Goal: Task Accomplishment & Management: Manage account settings

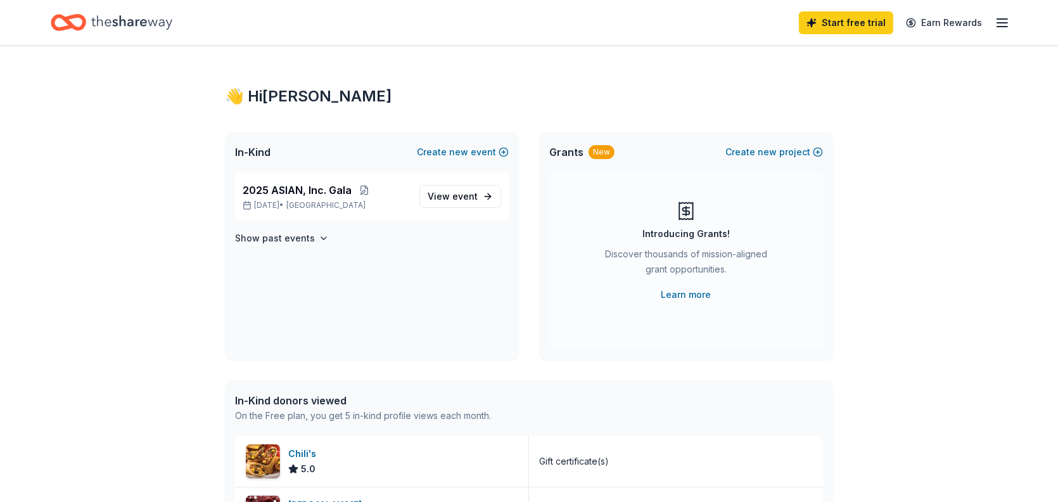
click at [326, 196] on span "2025 ASIAN, Inc. Gala" at bounding box center [297, 189] width 109 height 15
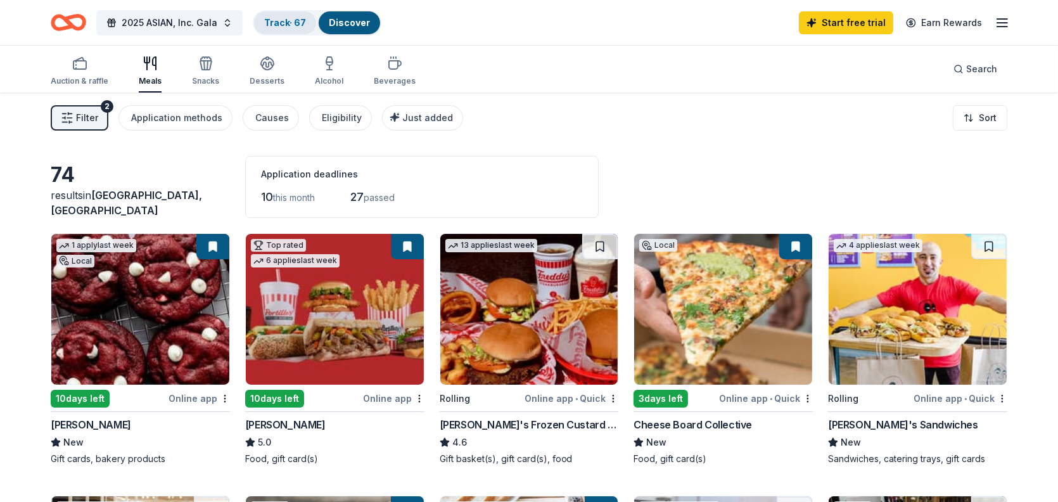
click at [283, 22] on link "Track · 67" at bounding box center [285, 22] width 42 height 11
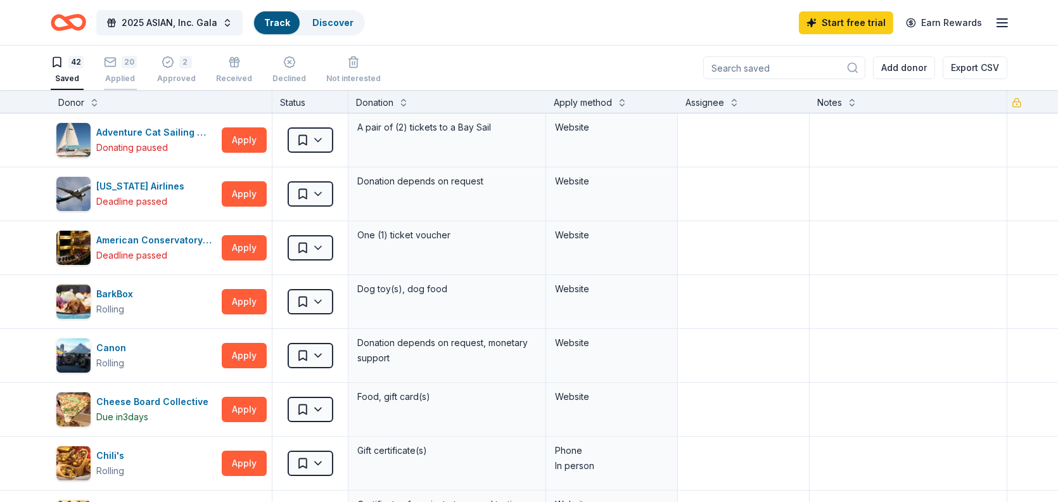
click at [117, 65] on div "20" at bounding box center [120, 62] width 33 height 13
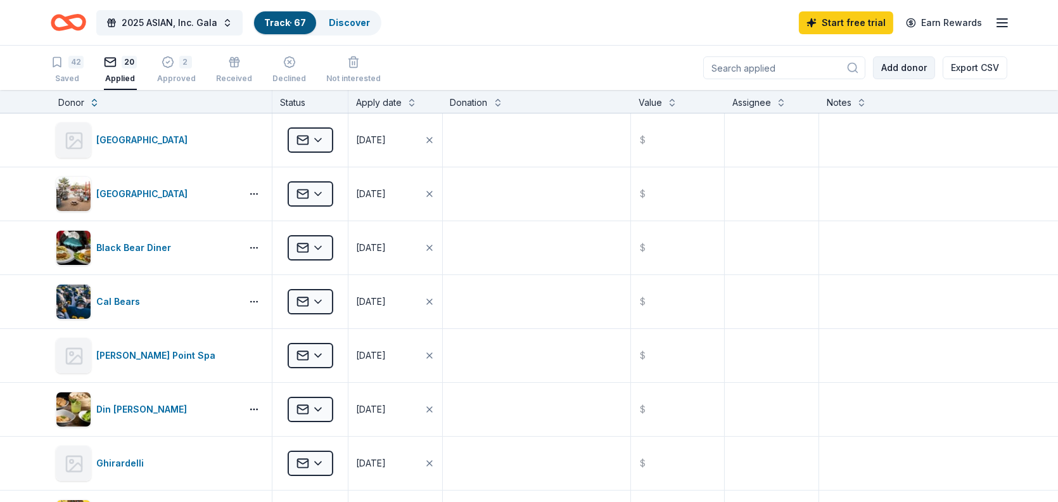
click at [886, 72] on button "Add donor" at bounding box center [904, 67] width 62 height 23
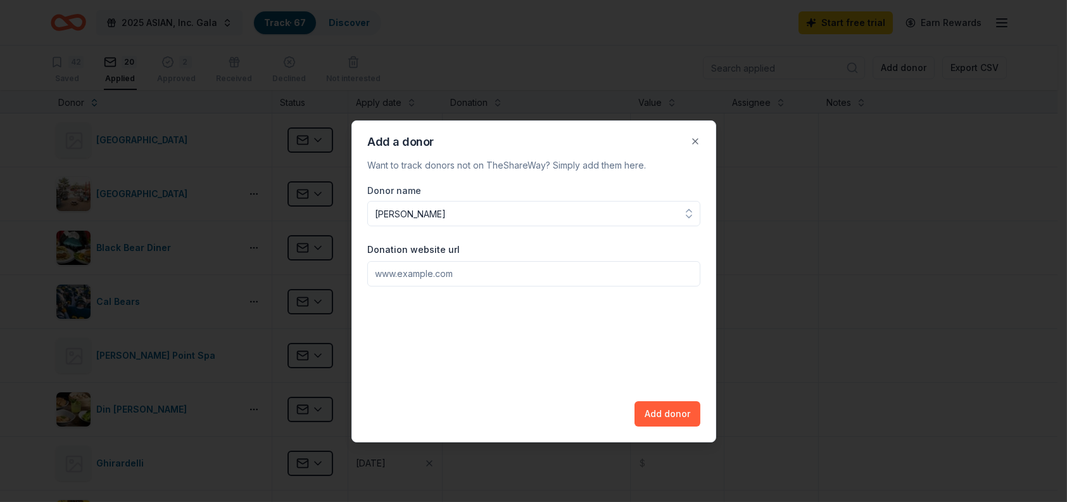
type input "[PERSON_NAME]"
click at [444, 275] on input "Donation website url" at bounding box center [533, 273] width 333 height 25
paste input "[URL][DOMAIN_NAME]"
type input "[URL][DOMAIN_NAME]"
click at [657, 414] on button "Add donor" at bounding box center [668, 413] width 66 height 25
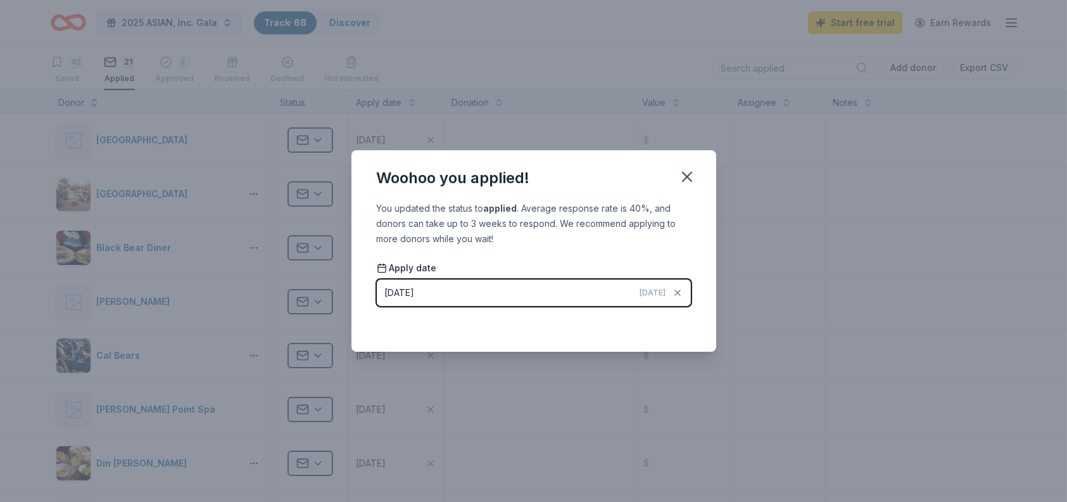
click at [29, 218] on div "Woohoo you applied! You updated the status to applied . Average response rate i…" at bounding box center [533, 251] width 1067 height 502
click at [599, 125] on div "Woohoo you applied! You updated the status to applied . Average response rate i…" at bounding box center [533, 251] width 1067 height 502
click at [683, 174] on icon "button" at bounding box center [687, 176] width 9 height 9
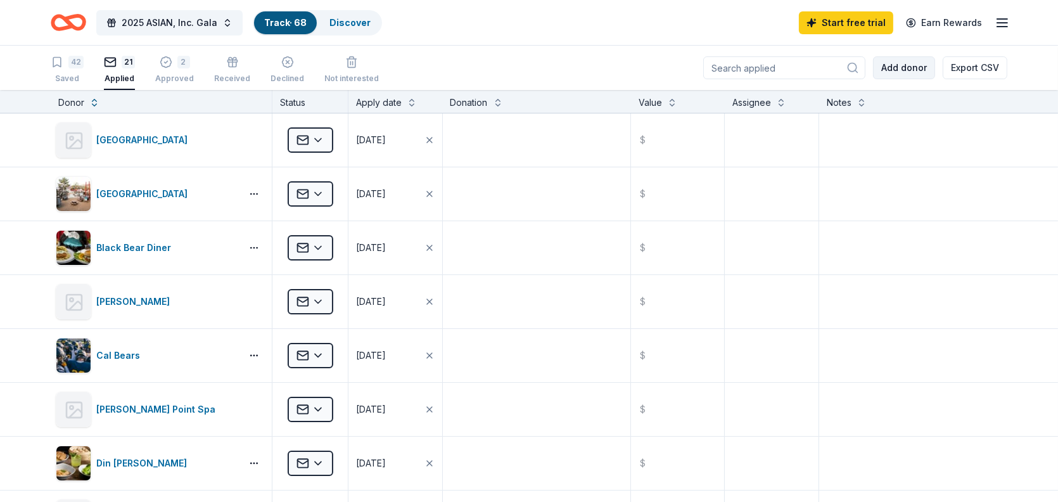
click at [894, 73] on button "Add donor" at bounding box center [904, 67] width 62 height 23
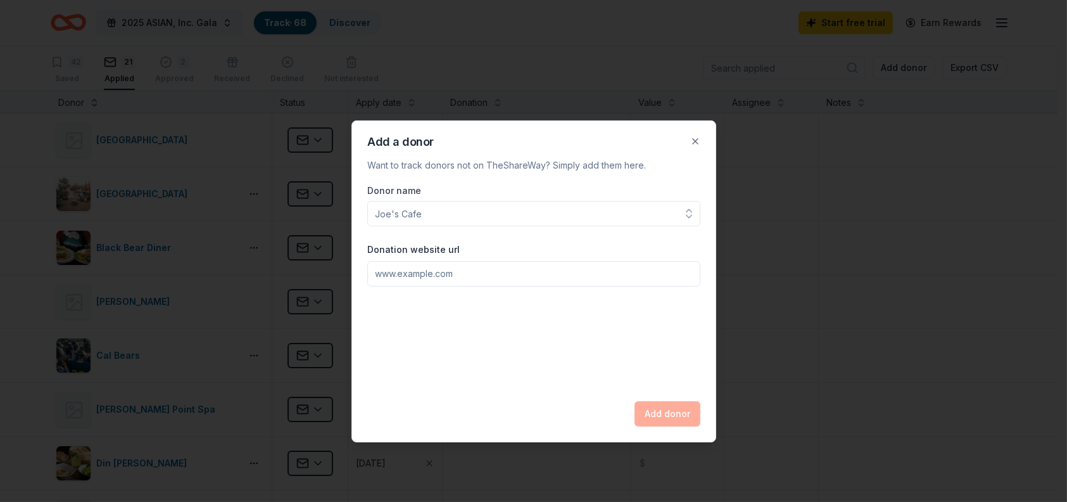
type input "[URL][DOMAIN_NAME]"
click at [410, 274] on input "Donation website url" at bounding box center [533, 273] width 333 height 25
paste input "[URL][DOMAIN_NAME]"
type input "[URL][DOMAIN_NAME]"
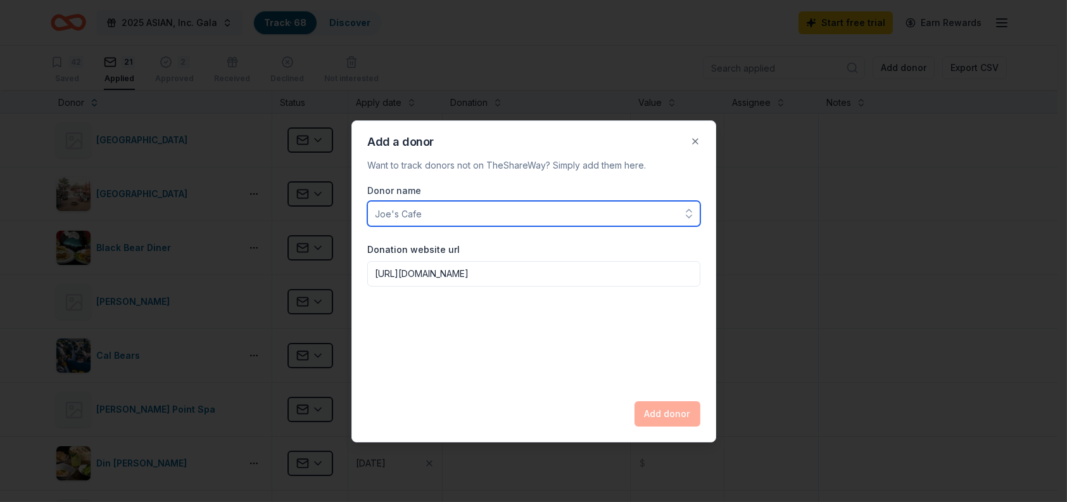
click at [415, 213] on input "Donor name" at bounding box center [533, 213] width 333 height 25
type input "Ryu Nail Bar"
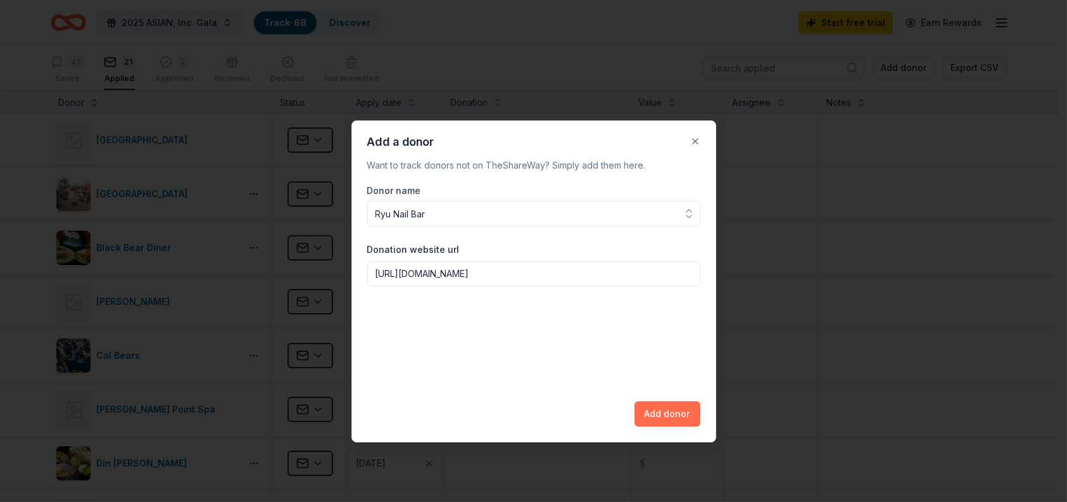
click at [673, 406] on button "Add donor" at bounding box center [668, 413] width 66 height 25
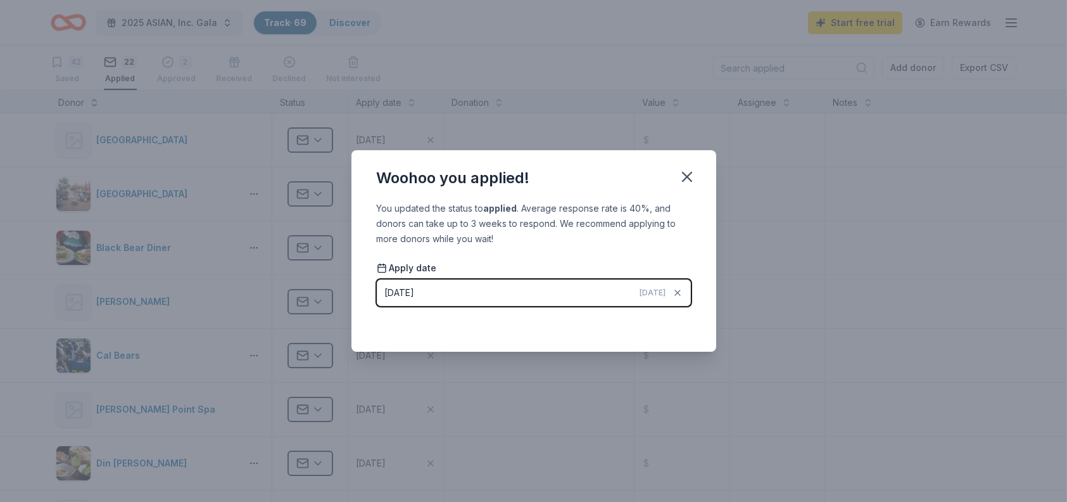
click at [47, 289] on div "Woohoo you applied! You updated the status to applied . Average response rate i…" at bounding box center [533, 251] width 1067 height 502
click at [25, 287] on div "Woohoo you applied! You updated the status to applied . Average response rate i…" at bounding box center [533, 251] width 1067 height 502
click at [678, 179] on icon "button" at bounding box center [687, 177] width 18 height 18
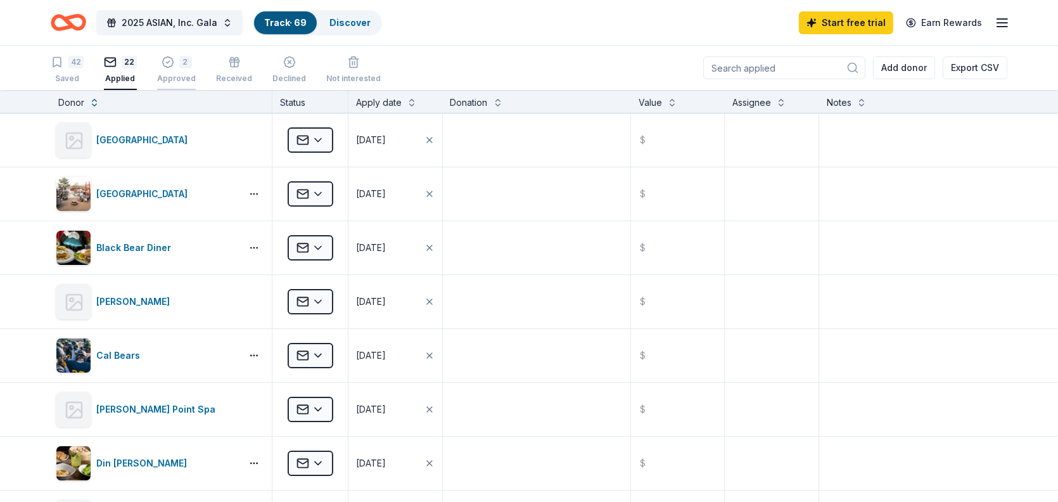
click at [167, 74] on div "Approved" at bounding box center [176, 78] width 39 height 10
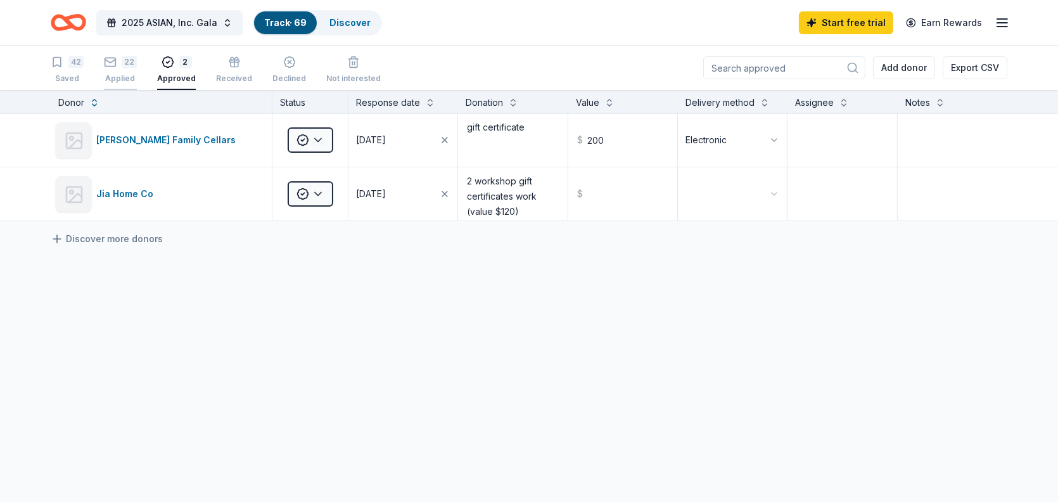
click at [121, 71] on div "22 Applied" at bounding box center [120, 70] width 33 height 28
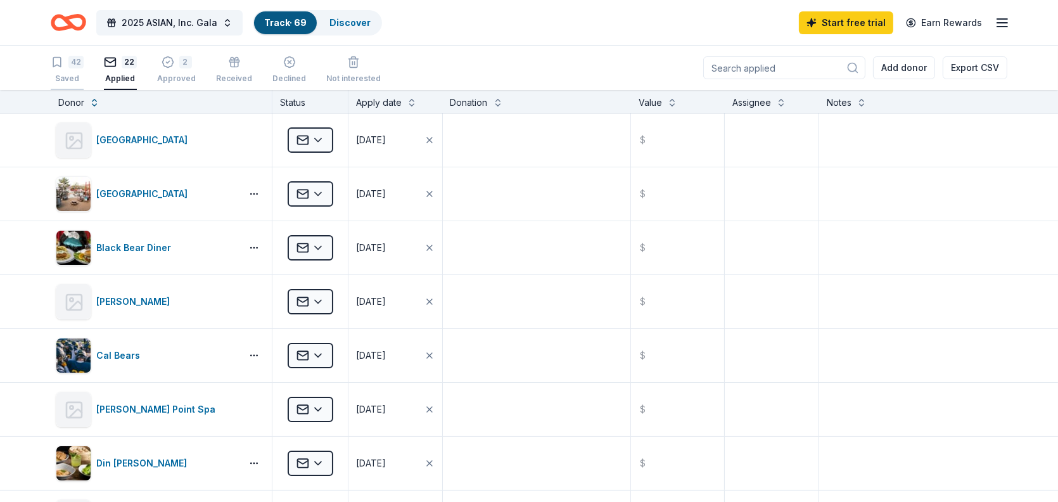
click at [54, 67] on icon "button" at bounding box center [57, 62] width 13 height 13
